Goal: Task Accomplishment & Management: Manage account settings

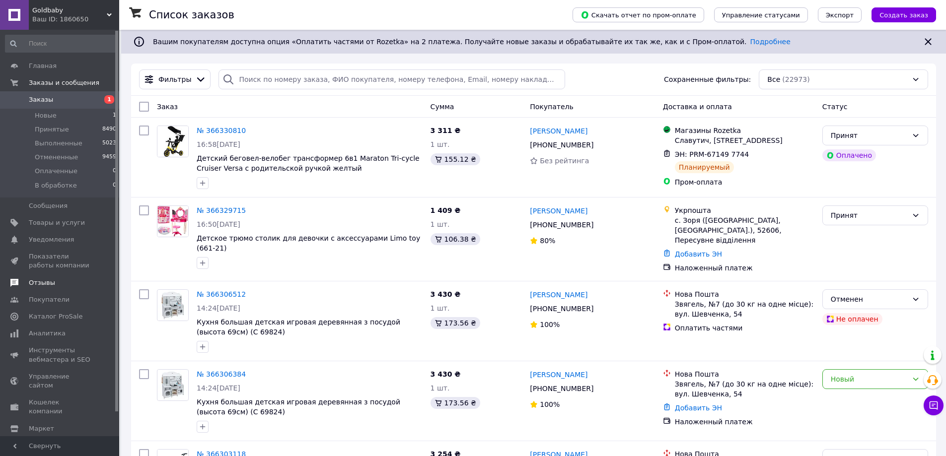
click at [43, 285] on span "Отзывы" at bounding box center [42, 282] width 26 height 9
click at [43, 329] on span "Аналитика" at bounding box center [47, 333] width 37 height 9
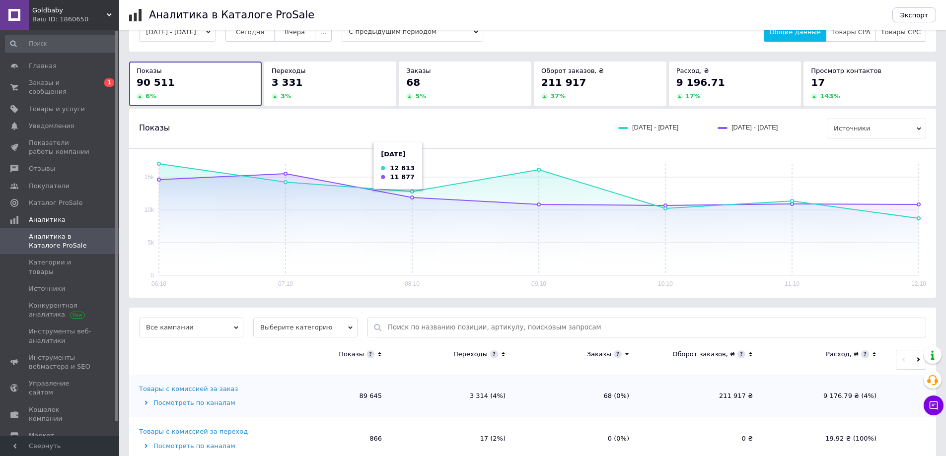
scroll to position [52, 0]
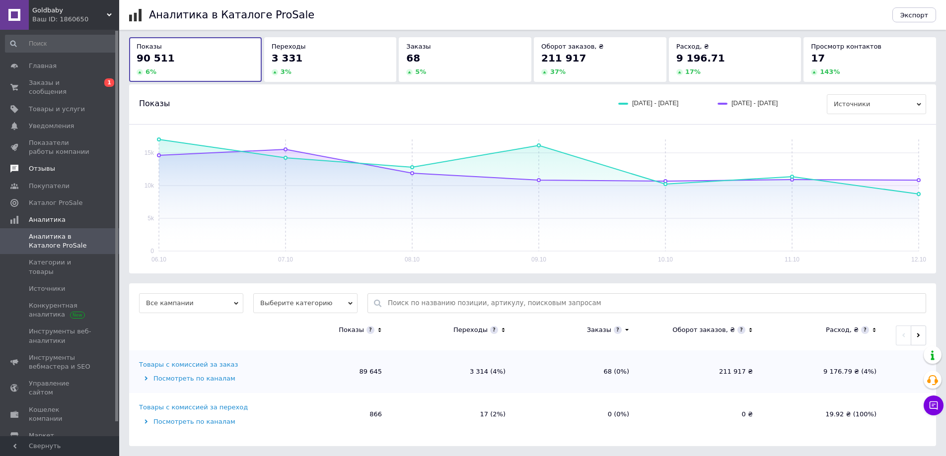
click at [51, 164] on span "Отзывы" at bounding box center [42, 168] width 26 height 9
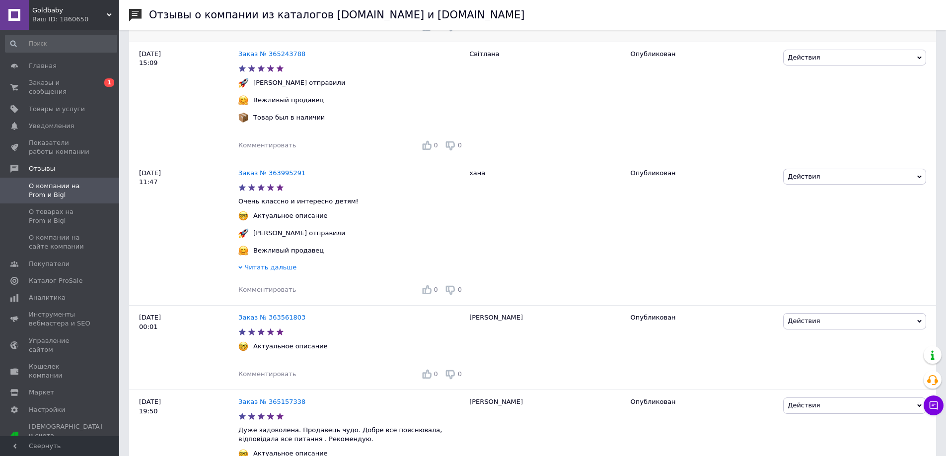
scroll to position [447, 0]
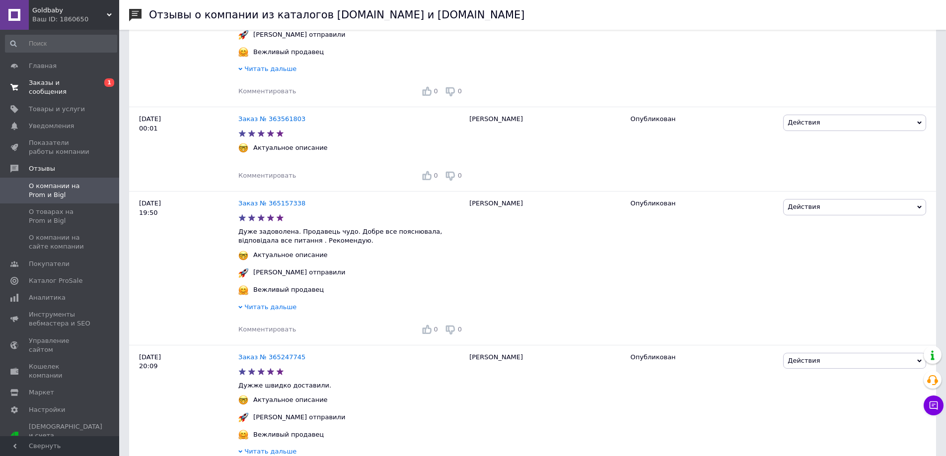
click at [45, 87] on span "Заказы и сообщения" at bounding box center [60, 87] width 63 height 18
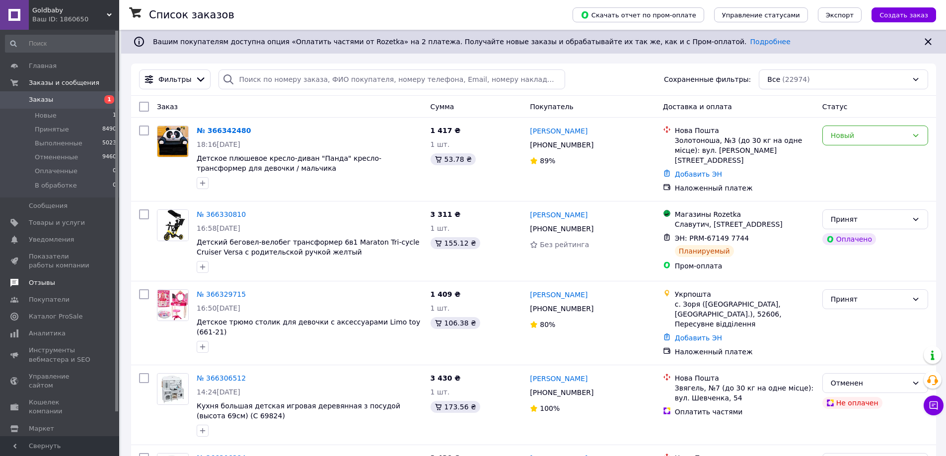
click at [37, 286] on span "Отзывы" at bounding box center [42, 282] width 26 height 9
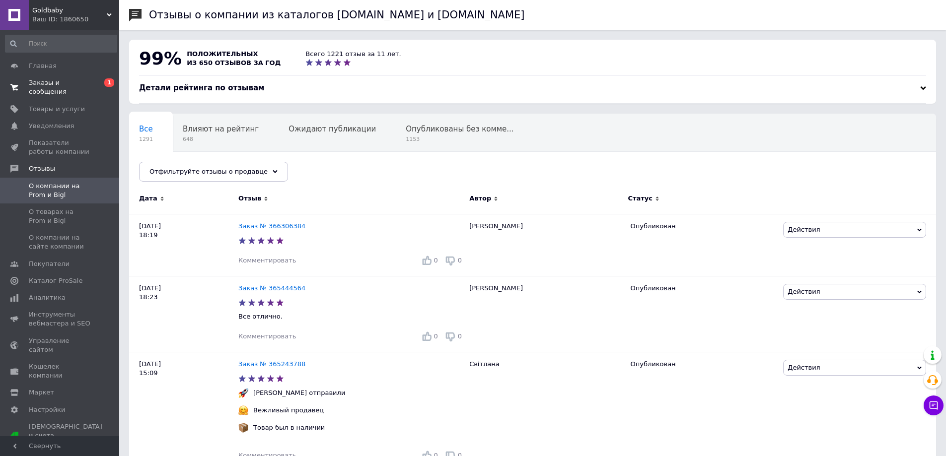
click at [54, 84] on span "Заказы и сообщения" at bounding box center [60, 87] width 63 height 18
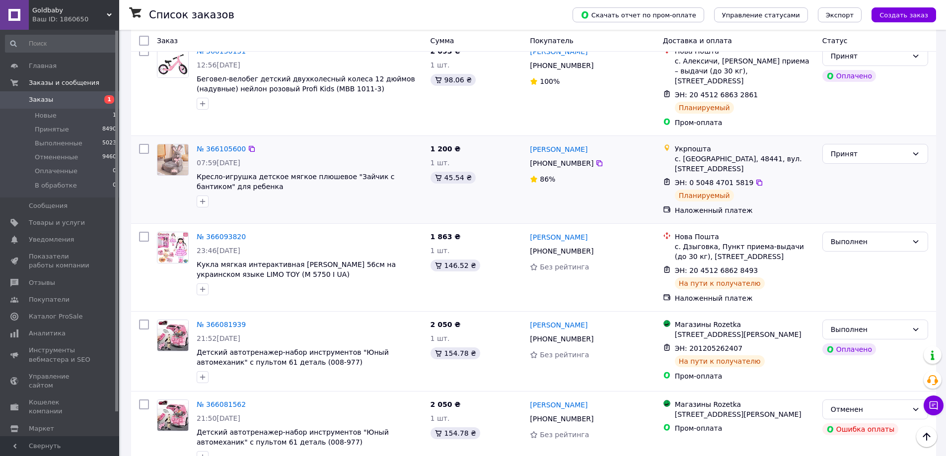
scroll to position [1488, 0]
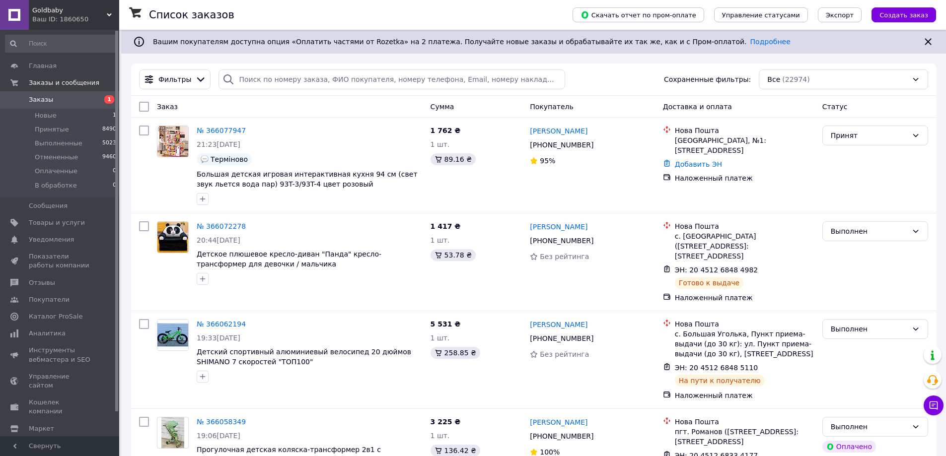
click at [58, 101] on span "Заказы" at bounding box center [60, 99] width 63 height 9
click at [35, 101] on span "Заказы" at bounding box center [41, 99] width 24 height 9
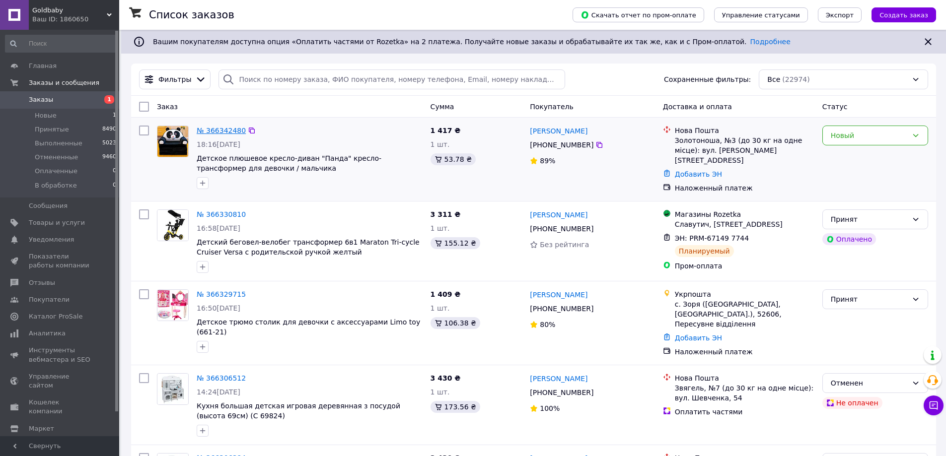
click at [231, 130] on link "№ 366342480" at bounding box center [221, 131] width 49 height 8
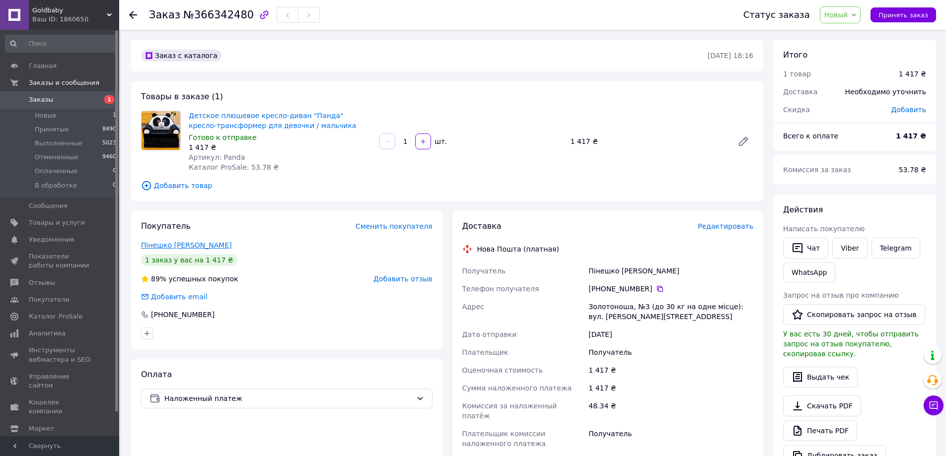
click at [169, 246] on link "Пінешко [PERSON_NAME]" at bounding box center [186, 245] width 91 height 8
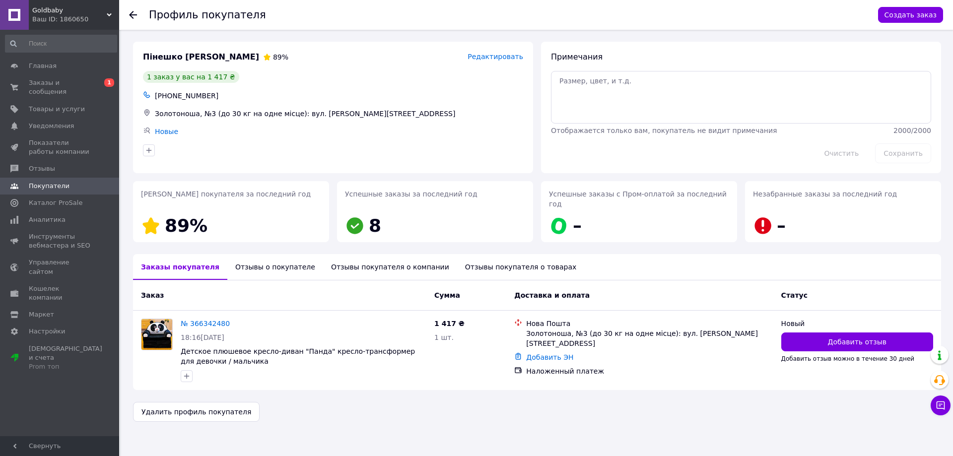
click at [277, 255] on div "Отзывы о покупателе" at bounding box center [275, 267] width 96 height 26
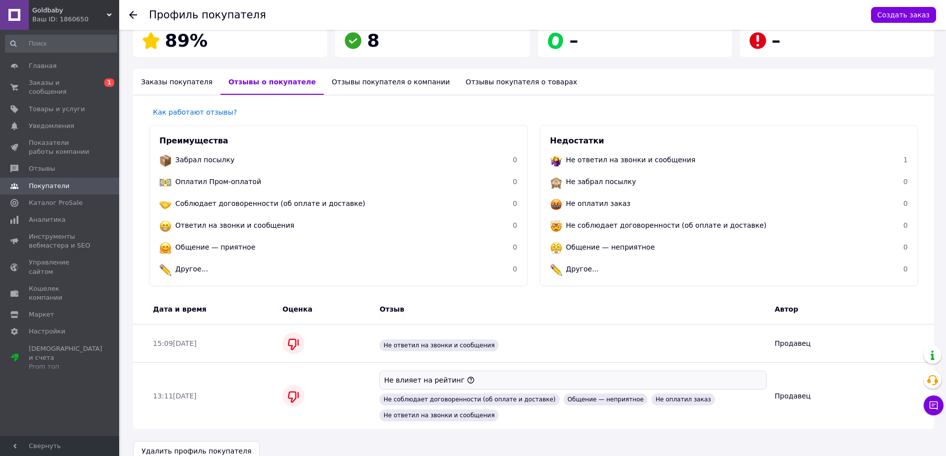
scroll to position [192, 0]
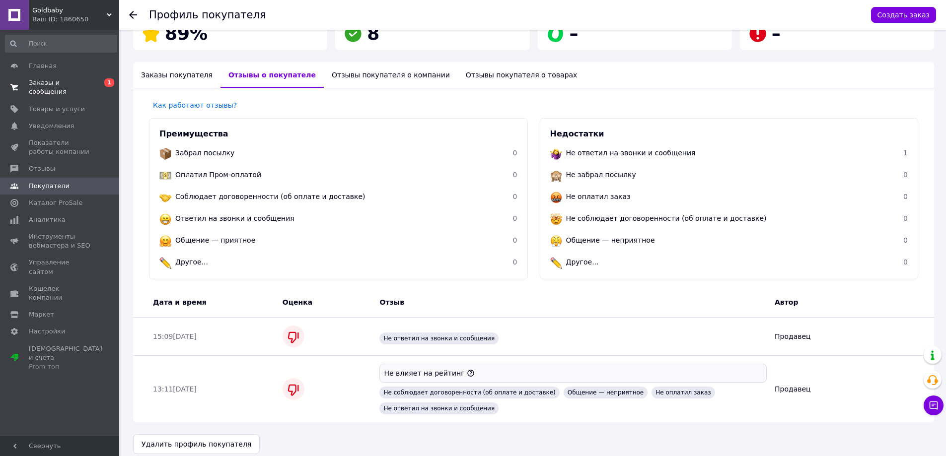
click at [61, 81] on span "Заказы и сообщения" at bounding box center [60, 87] width 63 height 18
